Goal: Task Accomplishment & Management: Manage account settings

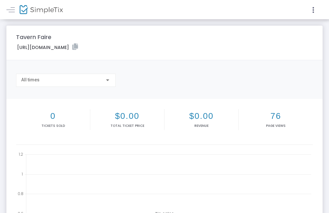
click at [313, 9] on icon at bounding box center [313, 10] width 6 height 8
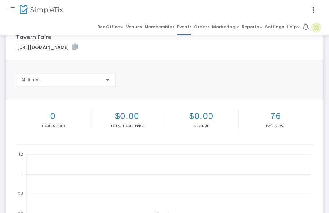
click at [9, 11] on link at bounding box center [10, 9] width 8 height 8
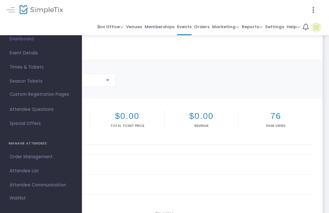
click at [16, 47] on link "Event Details" at bounding box center [41, 53] width 82 height 14
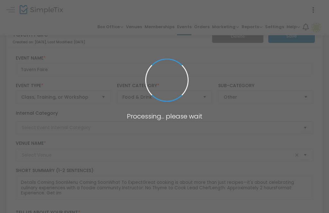
type input "No Thyme to Cook"
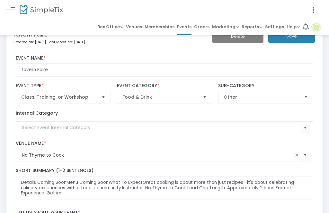
click at [10, 42] on div "Tavern Faire Created on: [DATE] , Last Modified: [DATE] Delete Save" at bounding box center [164, 37] width 322 height 23
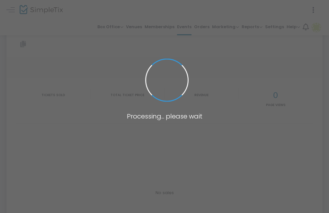
type input "[URL][DOMAIN_NAME]"
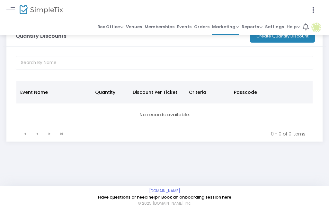
click at [187, 27] on span "Events" at bounding box center [184, 26] width 14 height 9
